Goal: Navigation & Orientation: Find specific page/section

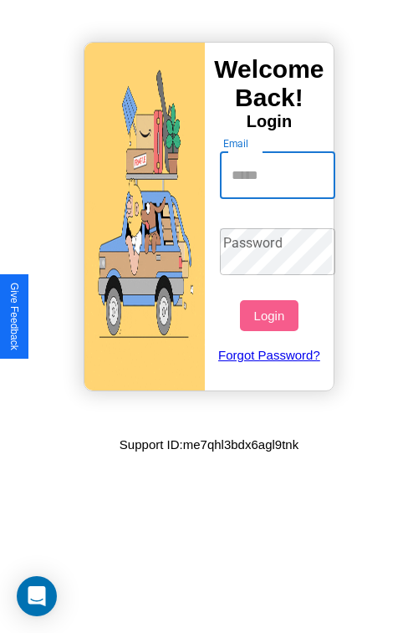
click at [279, 175] on input "Email" at bounding box center [278, 175] width 116 height 47
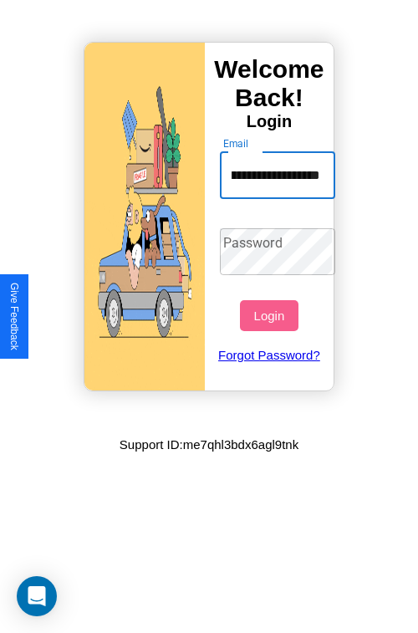
scroll to position [0, 64]
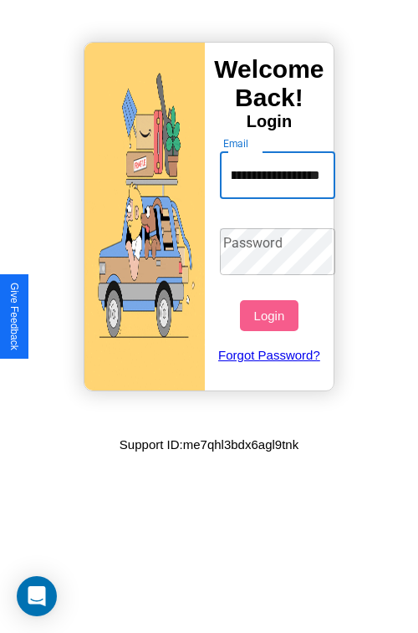
type input "**********"
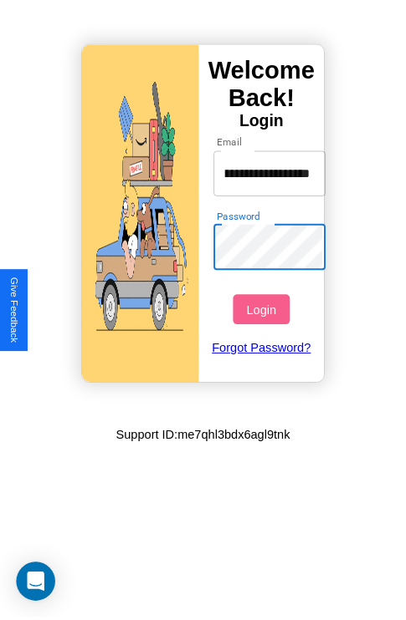
scroll to position [0, 0]
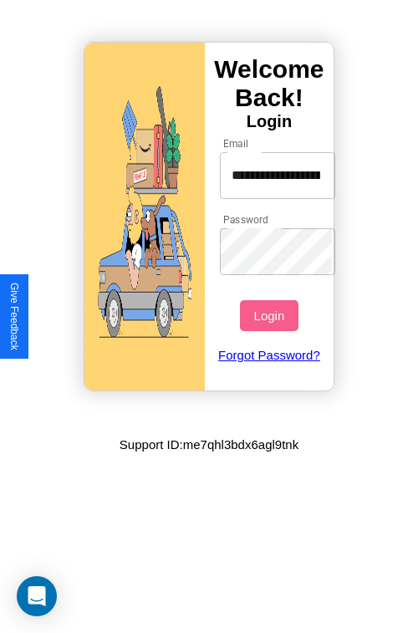
click at [271, 315] on button "Login" at bounding box center [269, 315] width 58 height 31
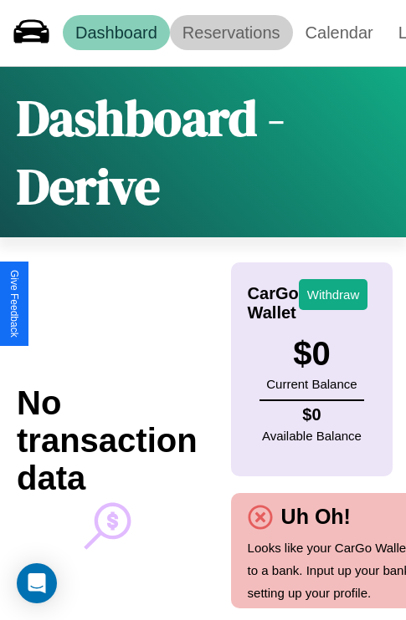
click at [231, 33] on link "Reservations" at bounding box center [231, 32] width 123 height 35
